Goal: Find specific page/section: Find specific page/section

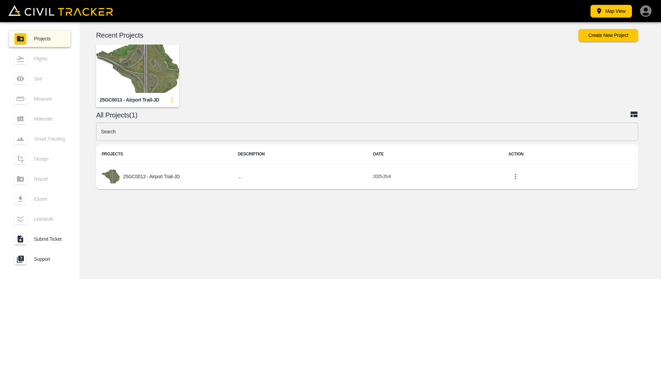
click at [127, 74] on img "button" at bounding box center [137, 69] width 83 height 48
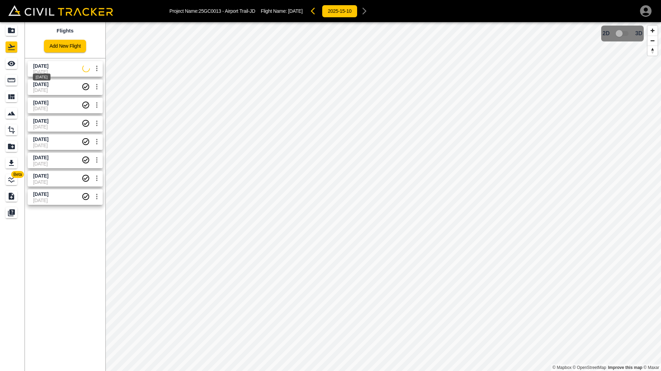
click at [48, 65] on span "[DATE]" at bounding box center [40, 66] width 15 height 6
click at [48, 87] on span "[DATE]" at bounding box center [40, 85] width 15 height 6
click at [95, 66] on icon "settings" at bounding box center [97, 68] width 8 height 8
click at [184, 118] on div at bounding box center [330, 185] width 661 height 371
click at [59, 71] on span "[DATE]" at bounding box center [57, 72] width 49 height 6
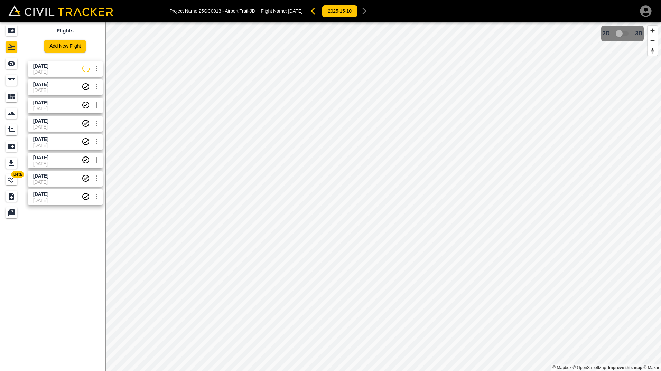
click at [94, 66] on icon "settings" at bounding box center [97, 68] width 8 height 8
click at [96, 53] on div at bounding box center [330, 185] width 661 height 371
click at [52, 89] on span "[DATE]" at bounding box center [57, 90] width 48 height 6
click at [51, 106] on div "[DATE]" at bounding box center [41, 111] width 19 height 12
click at [63, 71] on span "[DATE]" at bounding box center [57, 72] width 49 height 6
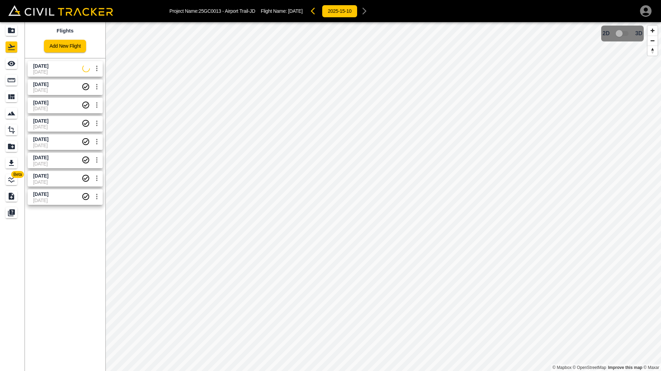
click at [63, 71] on span "[DATE]" at bounding box center [57, 72] width 49 height 6
click at [55, 89] on span "[DATE]" at bounding box center [57, 90] width 48 height 6
click at [56, 71] on span "[DATE]" at bounding box center [57, 72] width 49 height 6
click at [48, 196] on span "[DATE]" at bounding box center [40, 195] width 15 height 6
click at [48, 156] on span "[DATE]" at bounding box center [40, 158] width 15 height 6
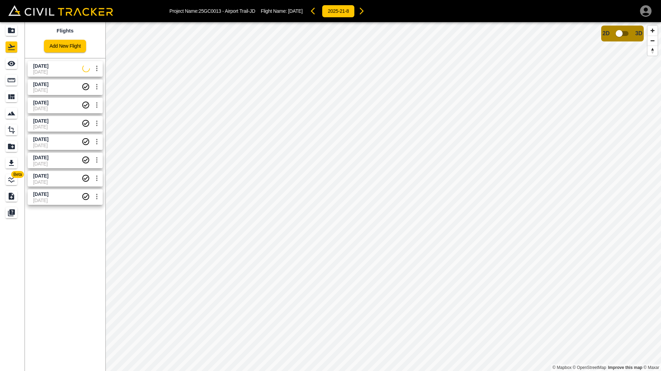
click at [59, 90] on span "[DATE]" at bounding box center [57, 90] width 48 height 6
